Goal: Information Seeking & Learning: Learn about a topic

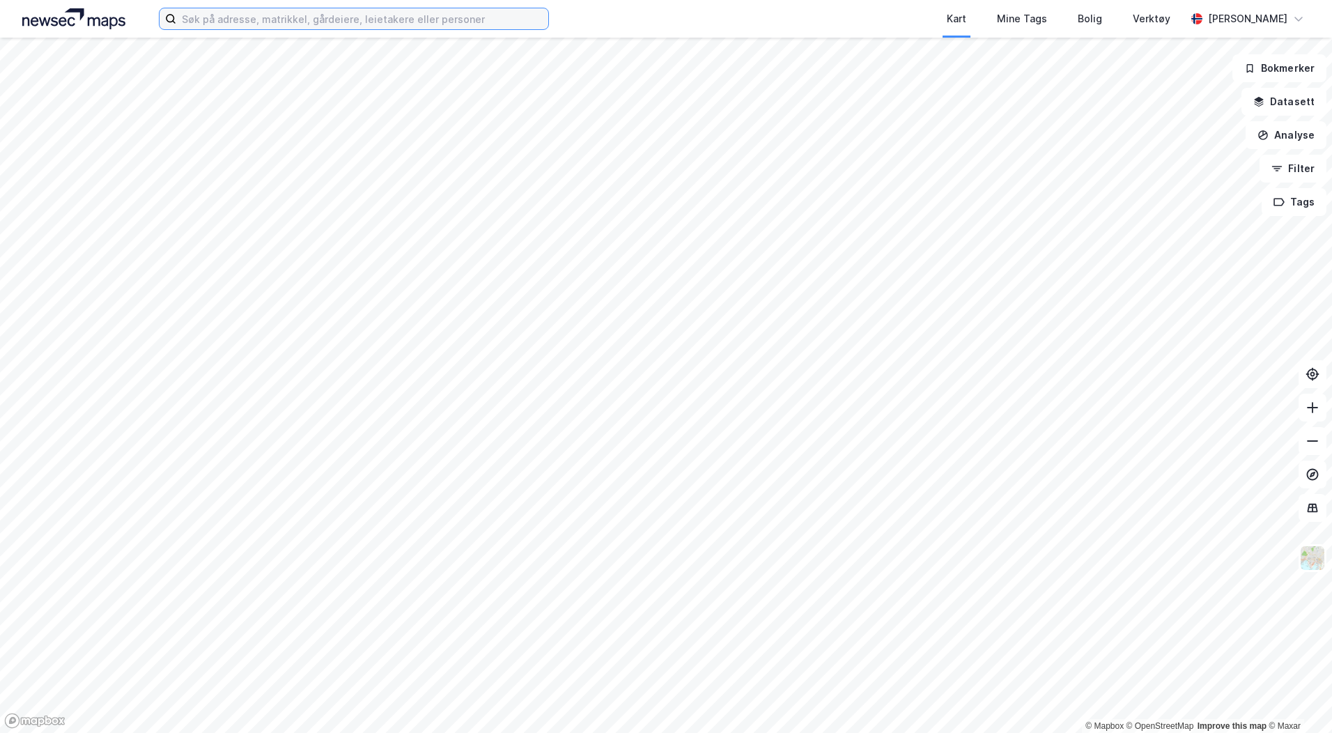
click at [207, 24] on input at bounding box center [362, 18] width 372 height 21
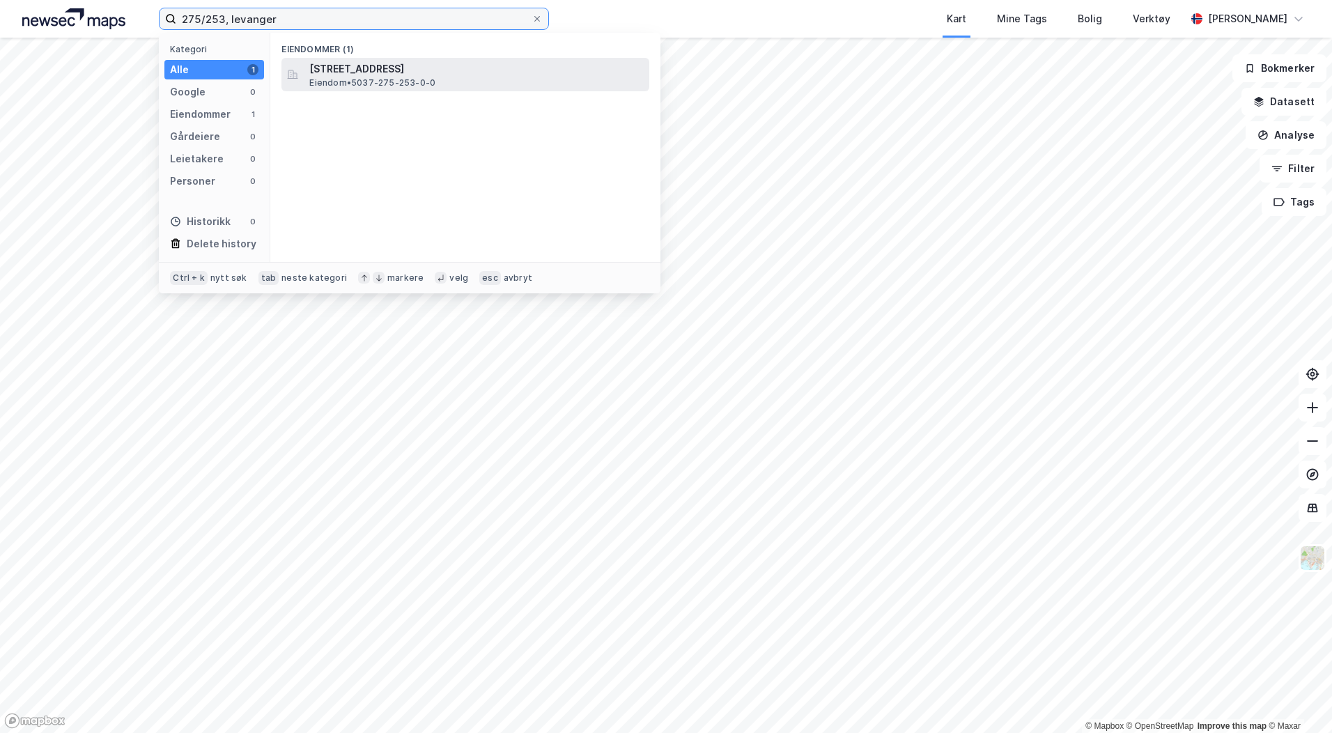
type input "275/253, levanger"
click at [389, 82] on span "Eiendom • 5037-275-253-0-0" at bounding box center [372, 82] width 126 height 11
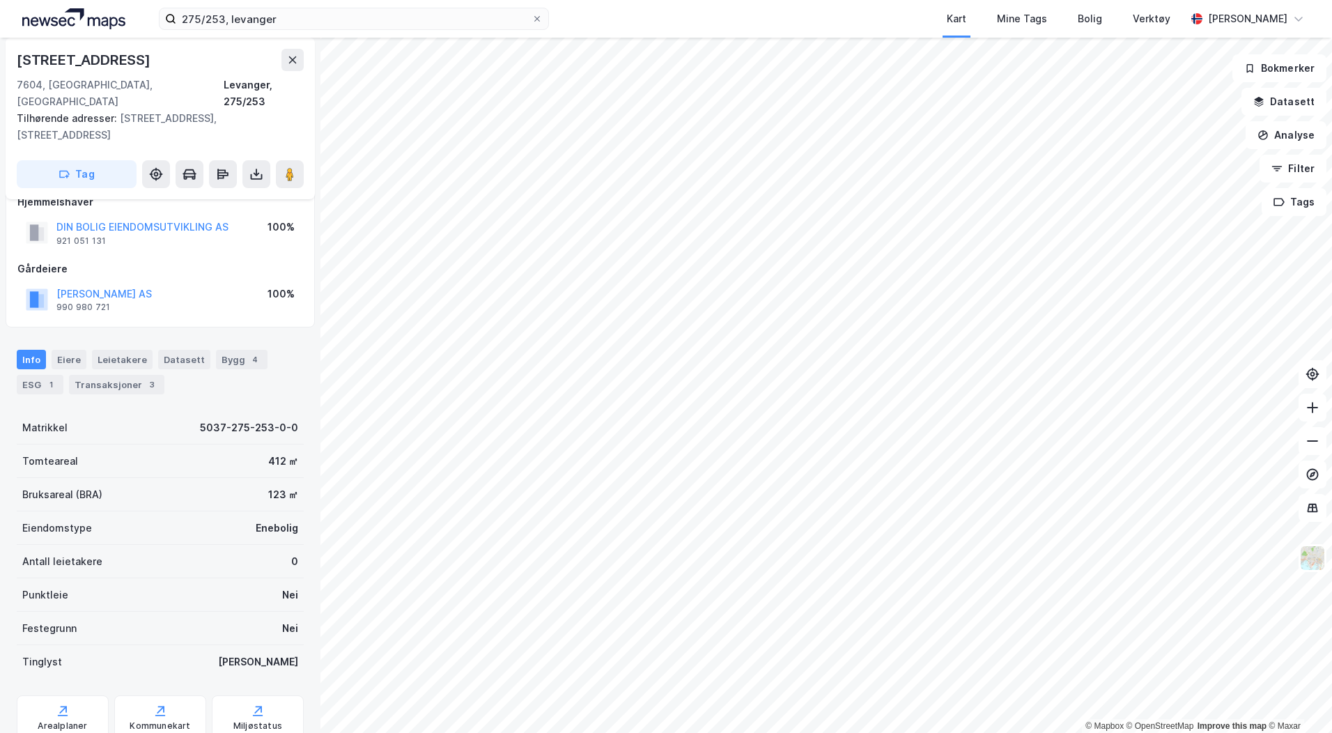
scroll to position [42, 0]
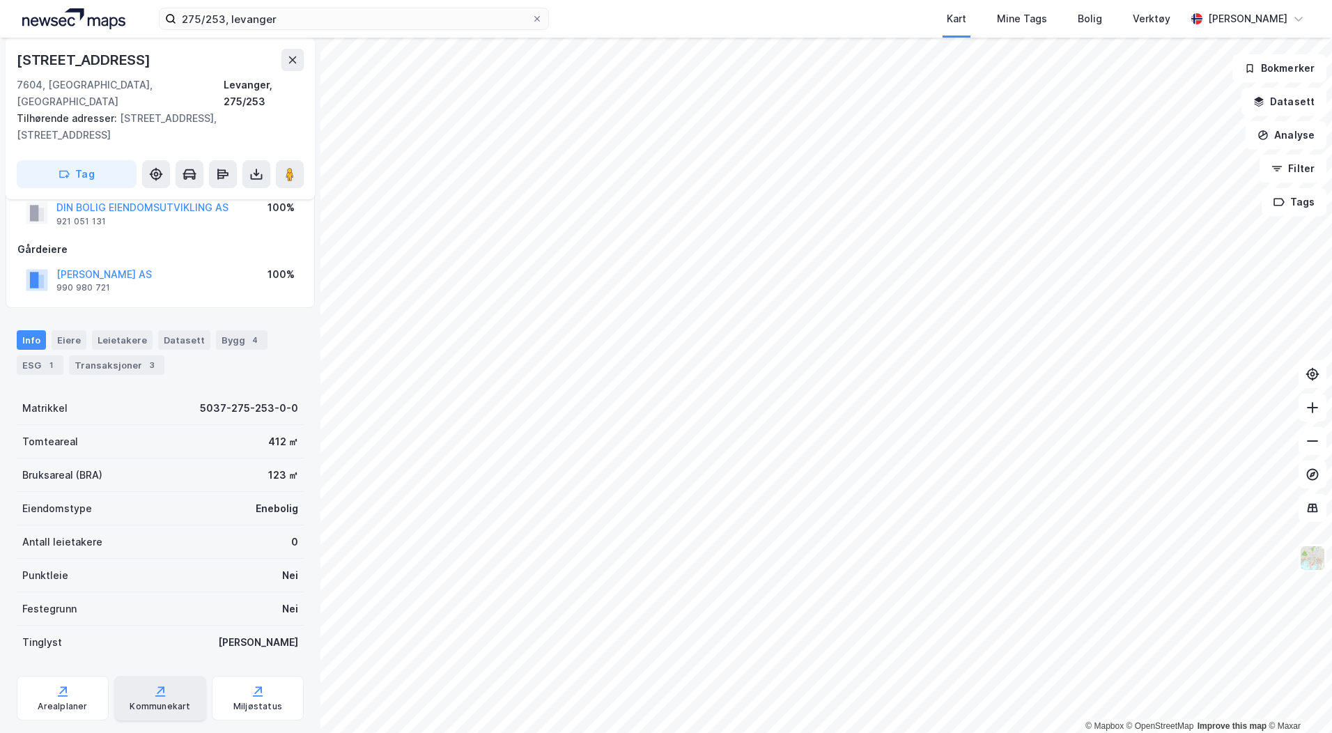
click at [165, 701] on div "Kommunekart" at bounding box center [160, 706] width 61 height 11
click at [1284, 173] on button "Filter" at bounding box center [1292, 169] width 67 height 28
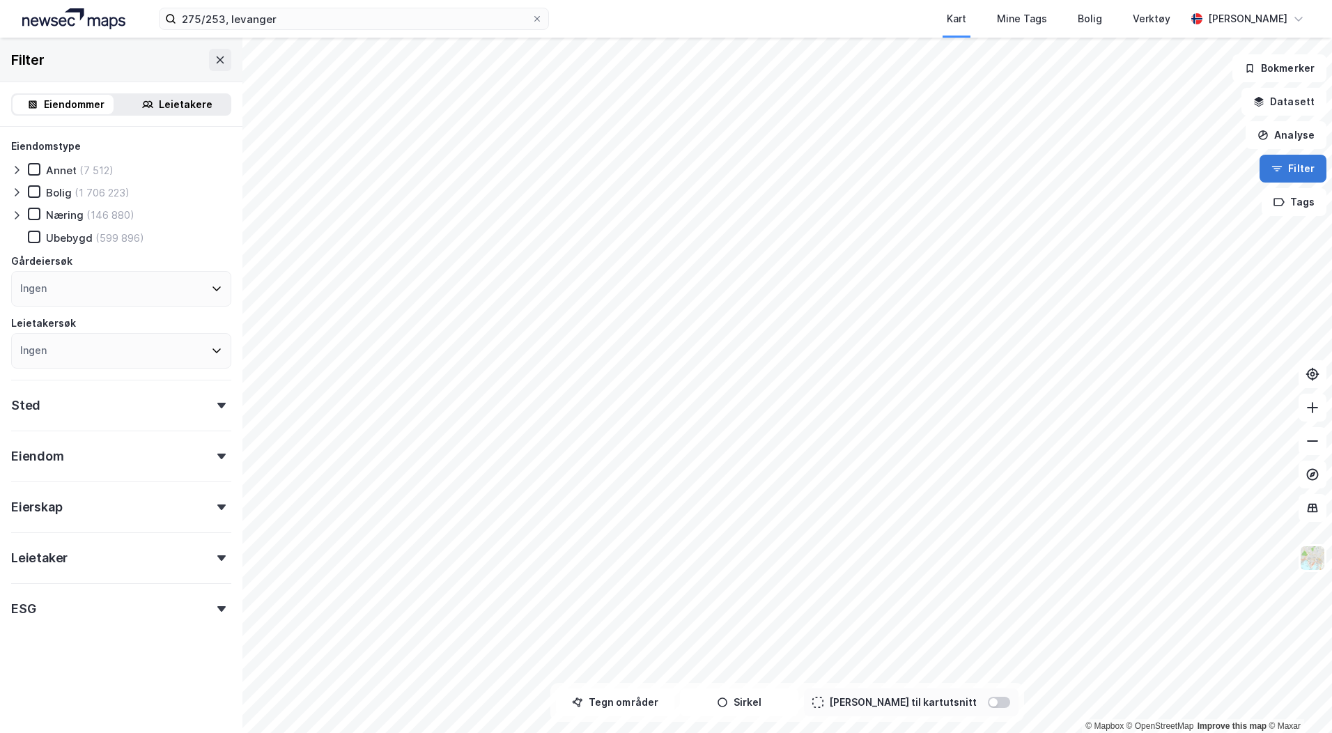
click at [1284, 173] on button "Filter" at bounding box center [1292, 169] width 67 height 28
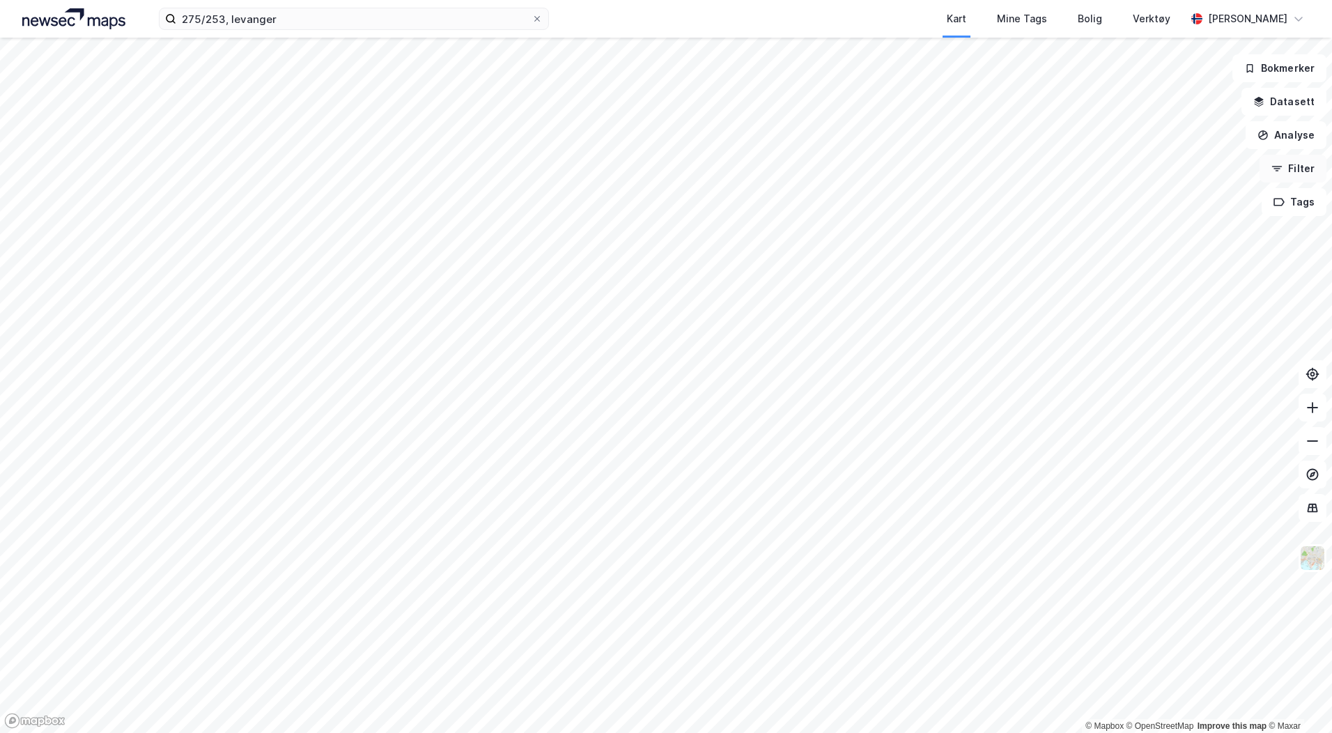
click at [1284, 173] on button "Filter" at bounding box center [1292, 169] width 67 height 28
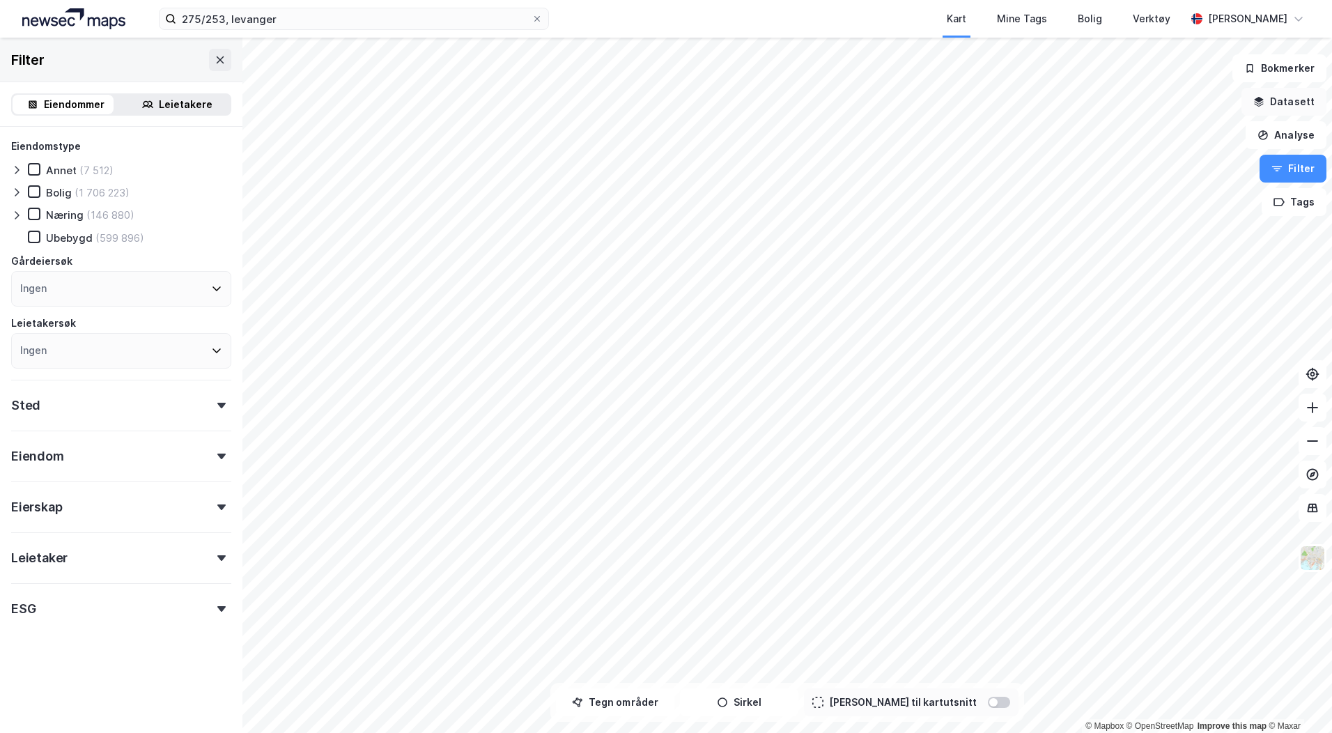
click at [1261, 111] on button "Datasett" at bounding box center [1283, 102] width 85 height 28
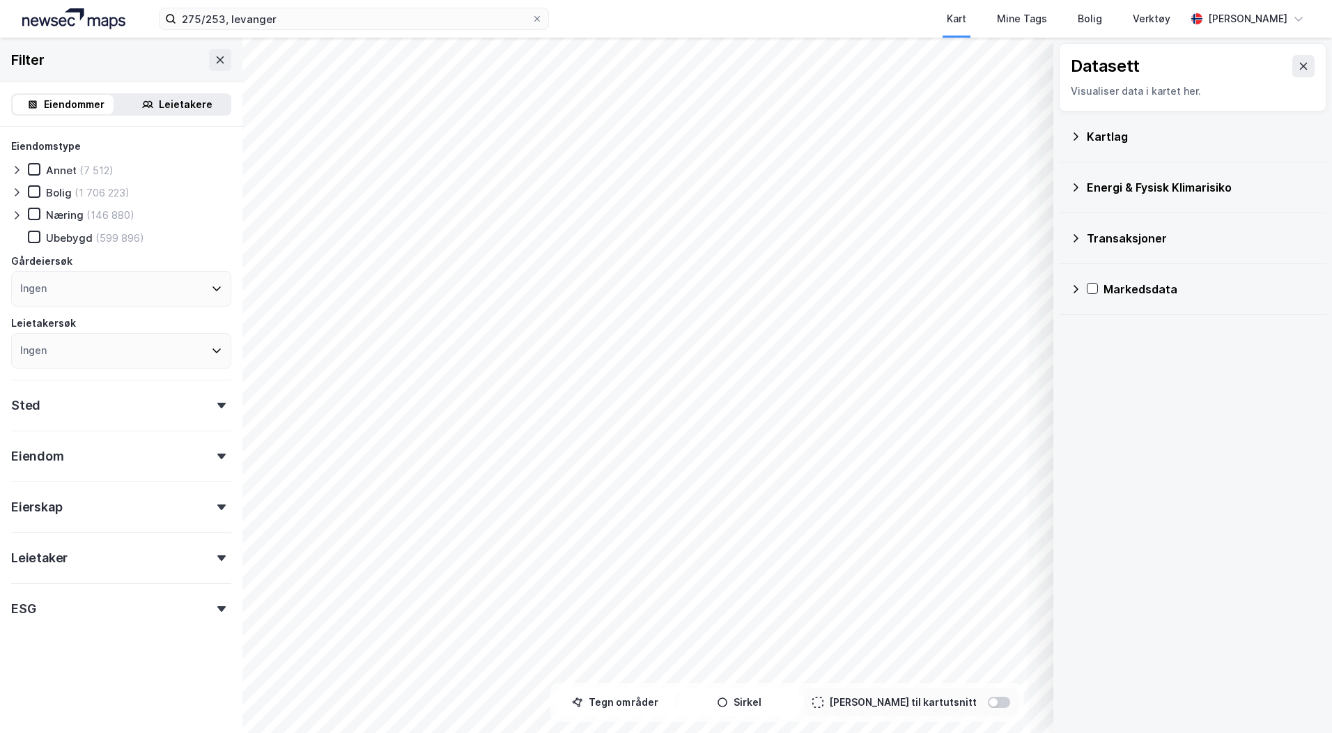
click at [1075, 139] on icon at bounding box center [1075, 136] width 5 height 8
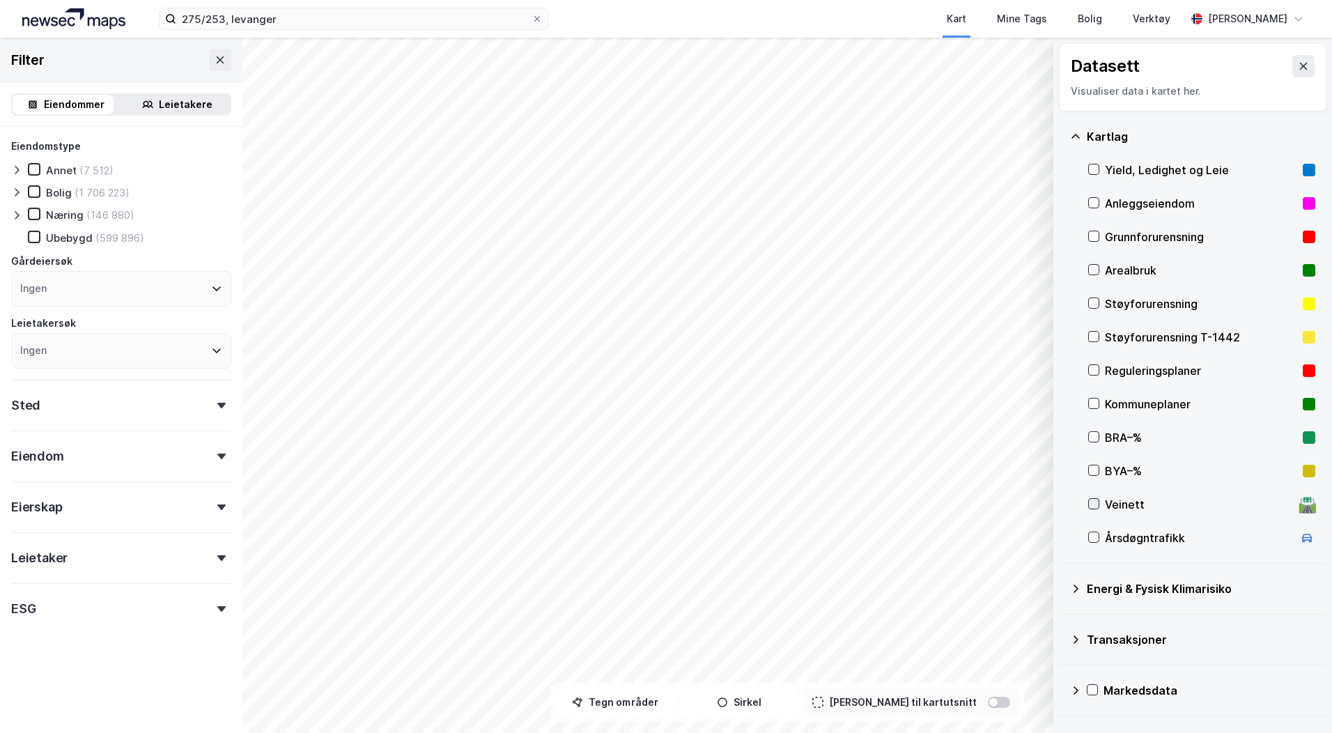
click at [1094, 504] on icon at bounding box center [1094, 503] width 8 height 5
click at [641, 707] on button "Tegn områder" at bounding box center [615, 702] width 118 height 28
click at [641, 707] on button "Tegner i kart" at bounding box center [615, 702] width 118 height 28
click at [1092, 501] on icon at bounding box center [1094, 504] width 10 height 10
click at [1093, 302] on icon at bounding box center [1094, 303] width 10 height 10
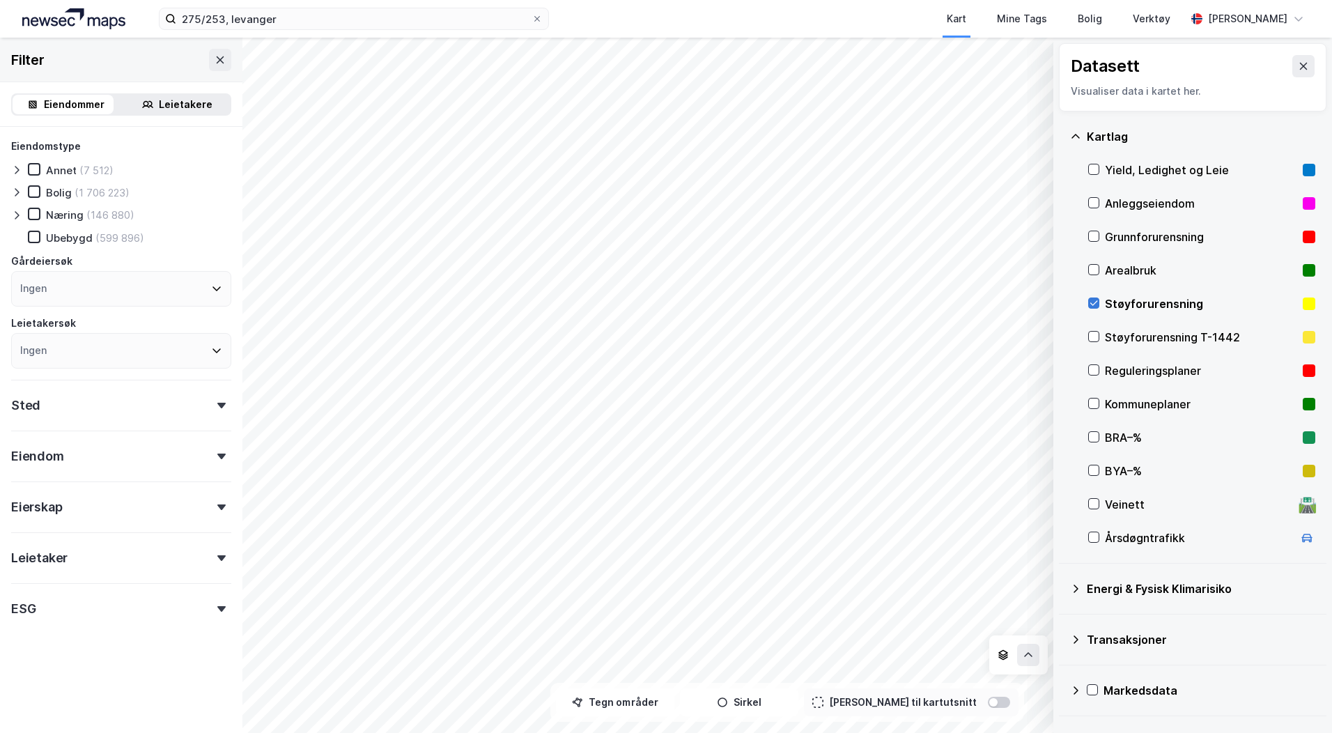
click at [1096, 299] on icon at bounding box center [1094, 303] width 10 height 10
click at [1095, 231] on icon at bounding box center [1094, 236] width 10 height 10
click at [1096, 338] on icon at bounding box center [1094, 337] width 10 height 10
